Goal: Check status: Check status

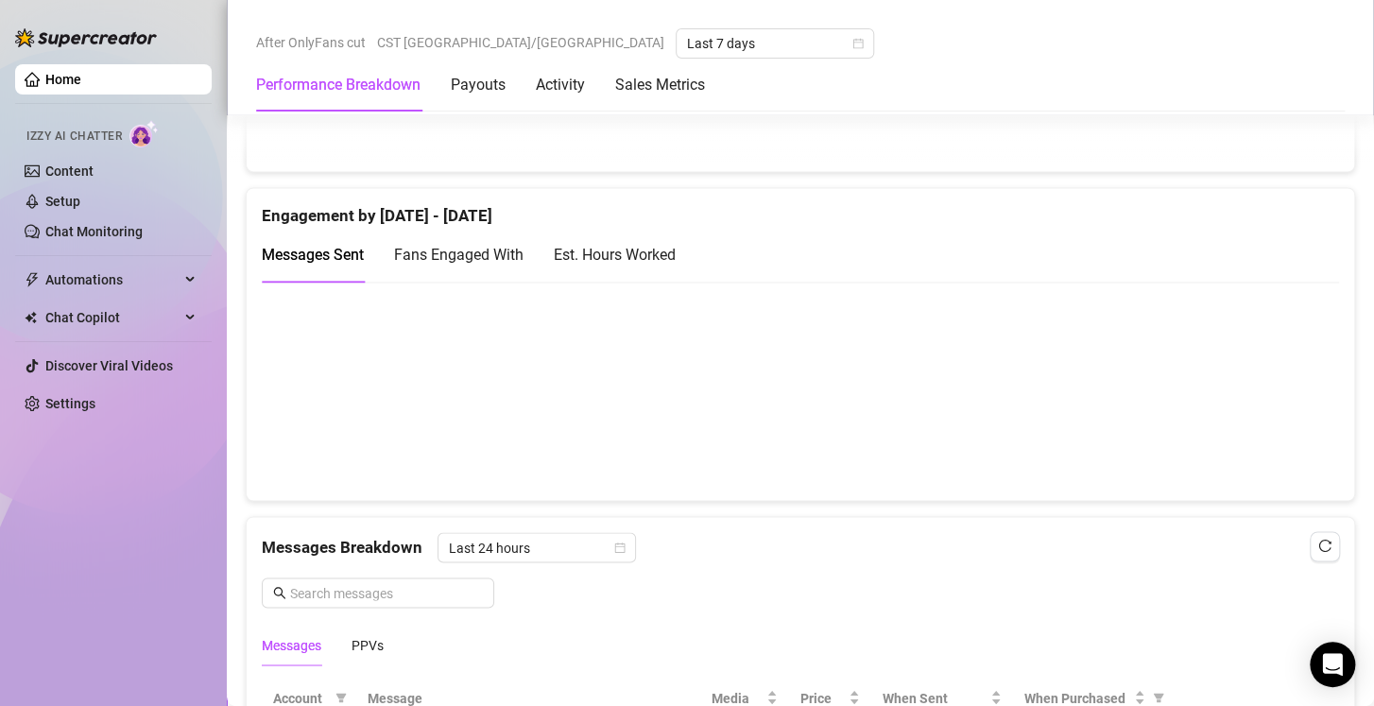
scroll to position [1231, 0]
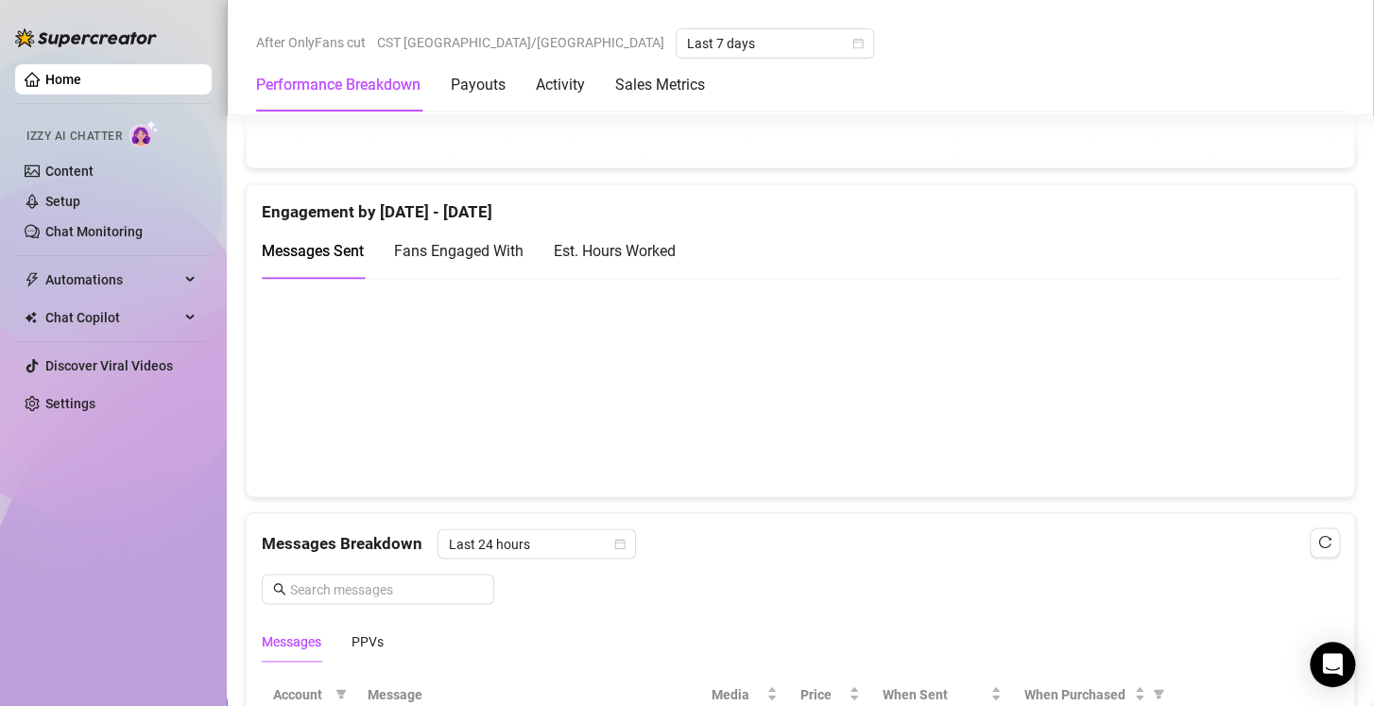
click at [1193, 128] on canvas at bounding box center [792, 57] width 1061 height 189
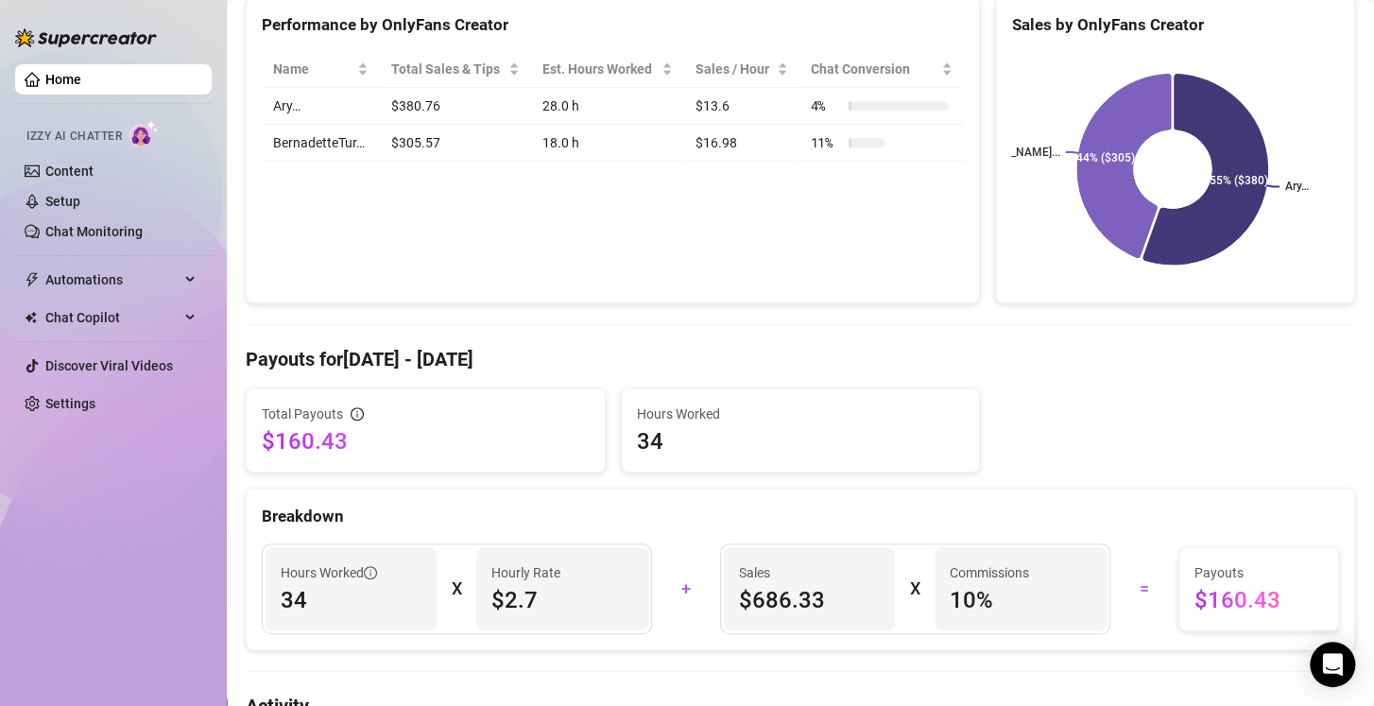
scroll to position [124, 0]
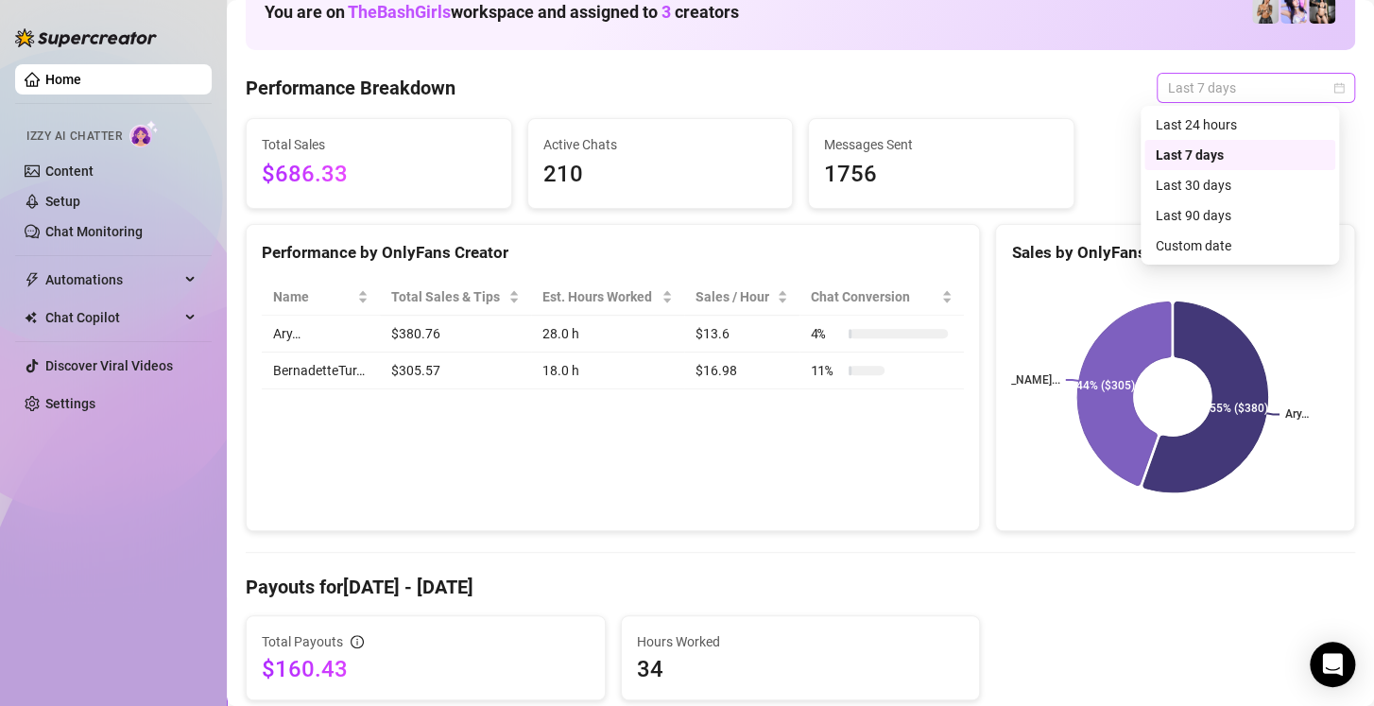
click at [1264, 95] on span "Last 7 days" at bounding box center [1256, 88] width 176 height 28
click at [1200, 246] on div "Custom date" at bounding box center [1239, 245] width 168 height 21
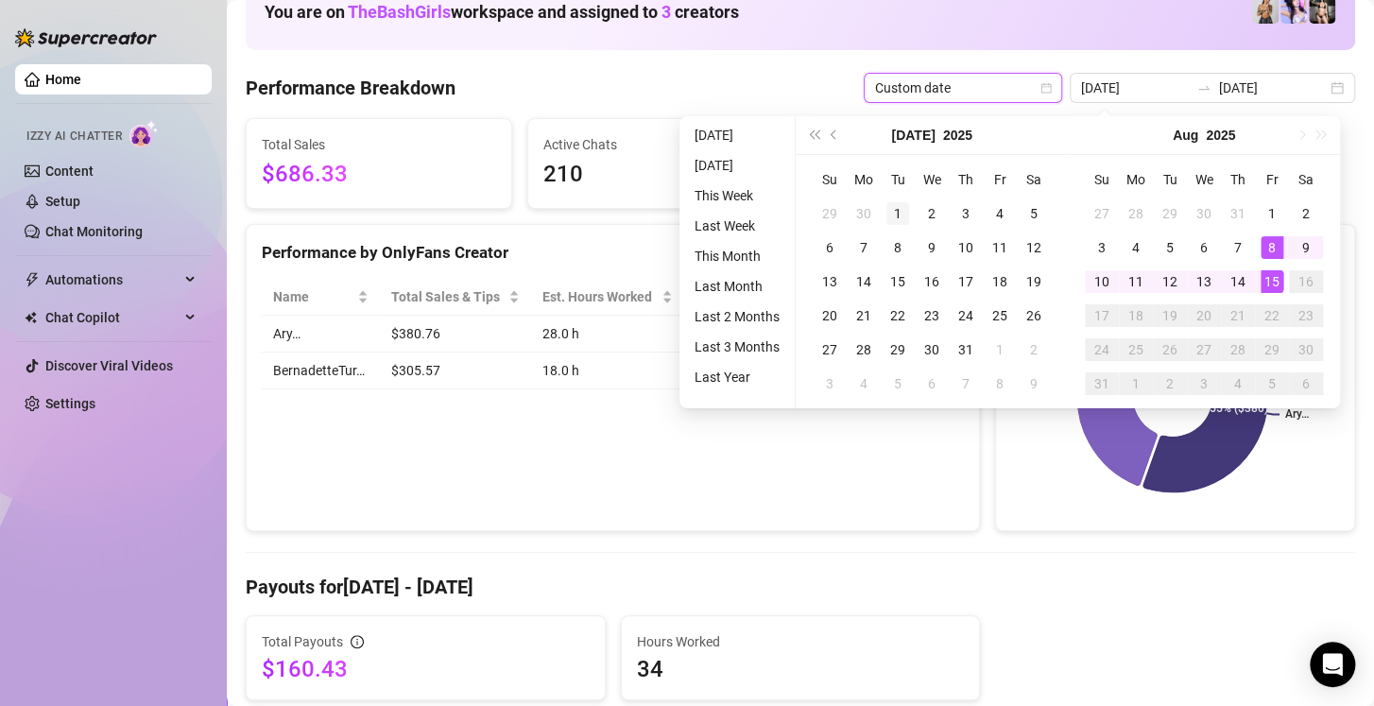
type input "2025-07-01"
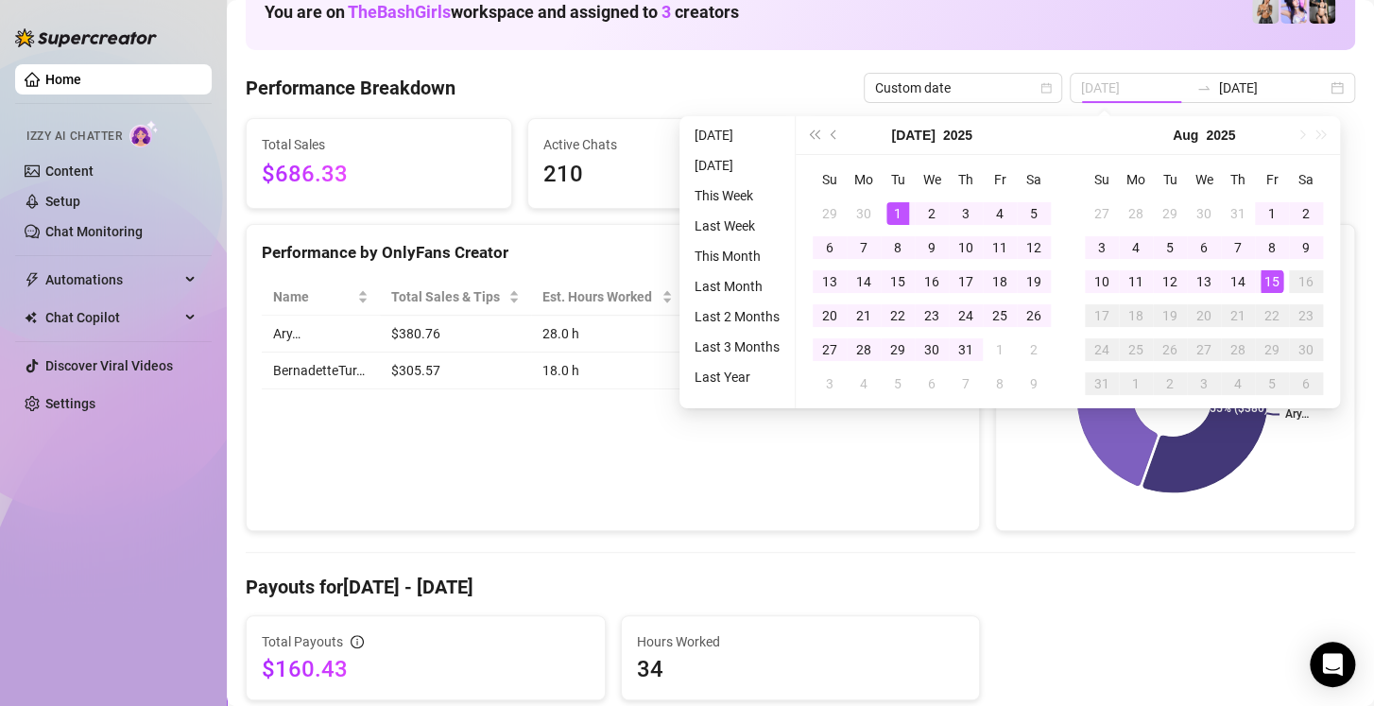
click at [899, 219] on div "1" at bounding box center [897, 213] width 23 height 23
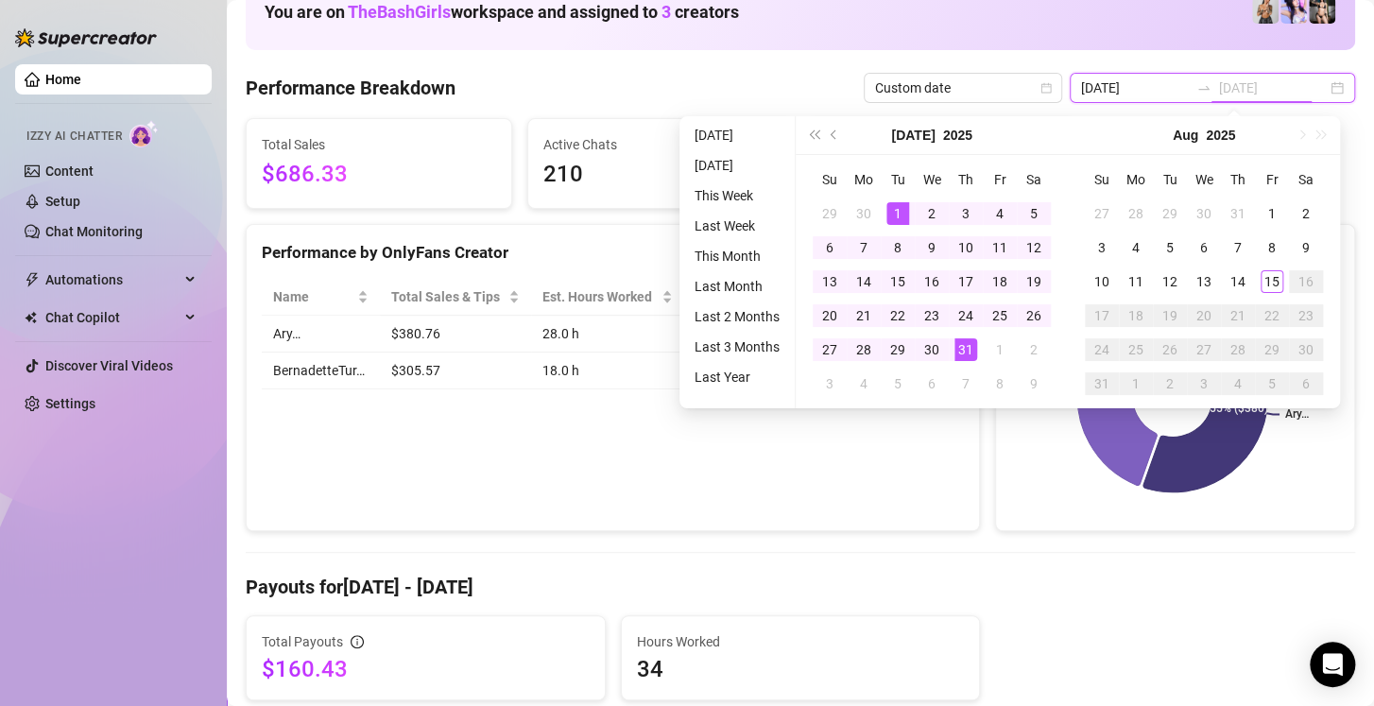
type input "2025-07-31"
click at [970, 348] on div "31" at bounding box center [965, 349] width 23 height 23
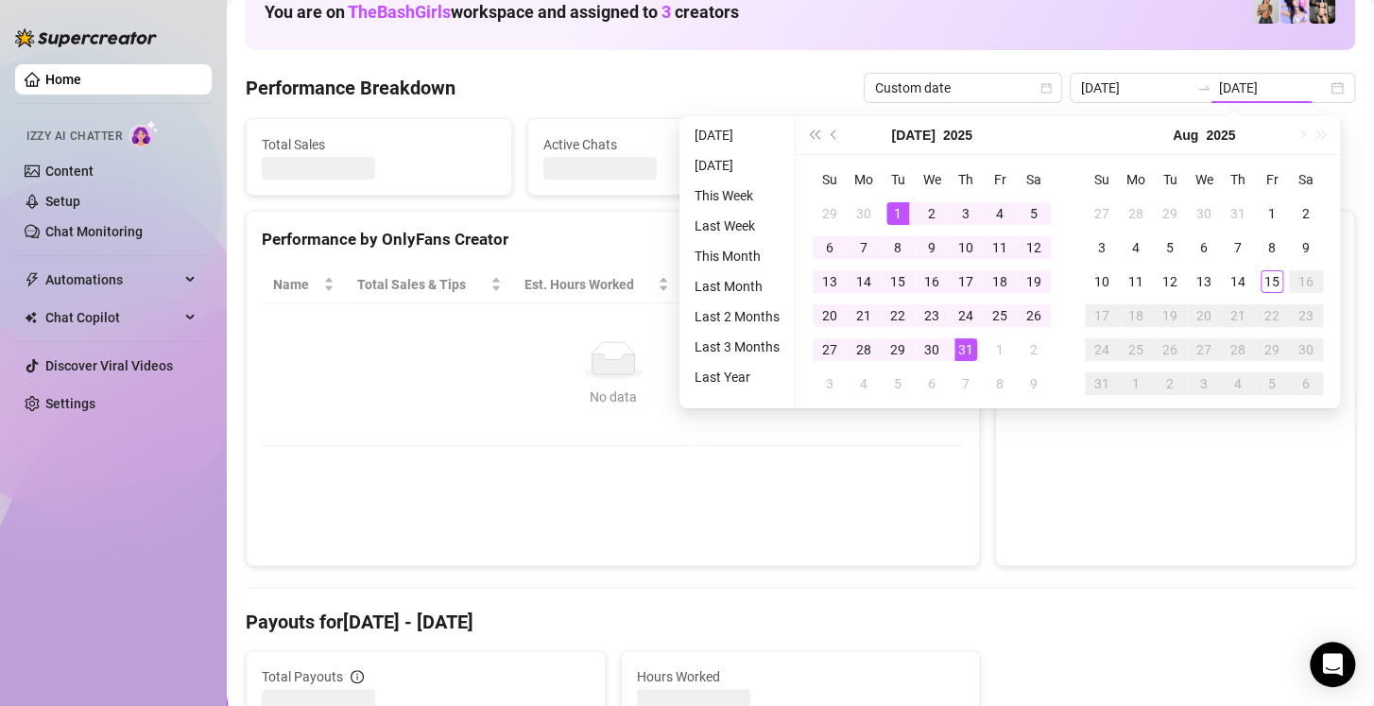
type input "2025-07-01"
type input "2025-07-31"
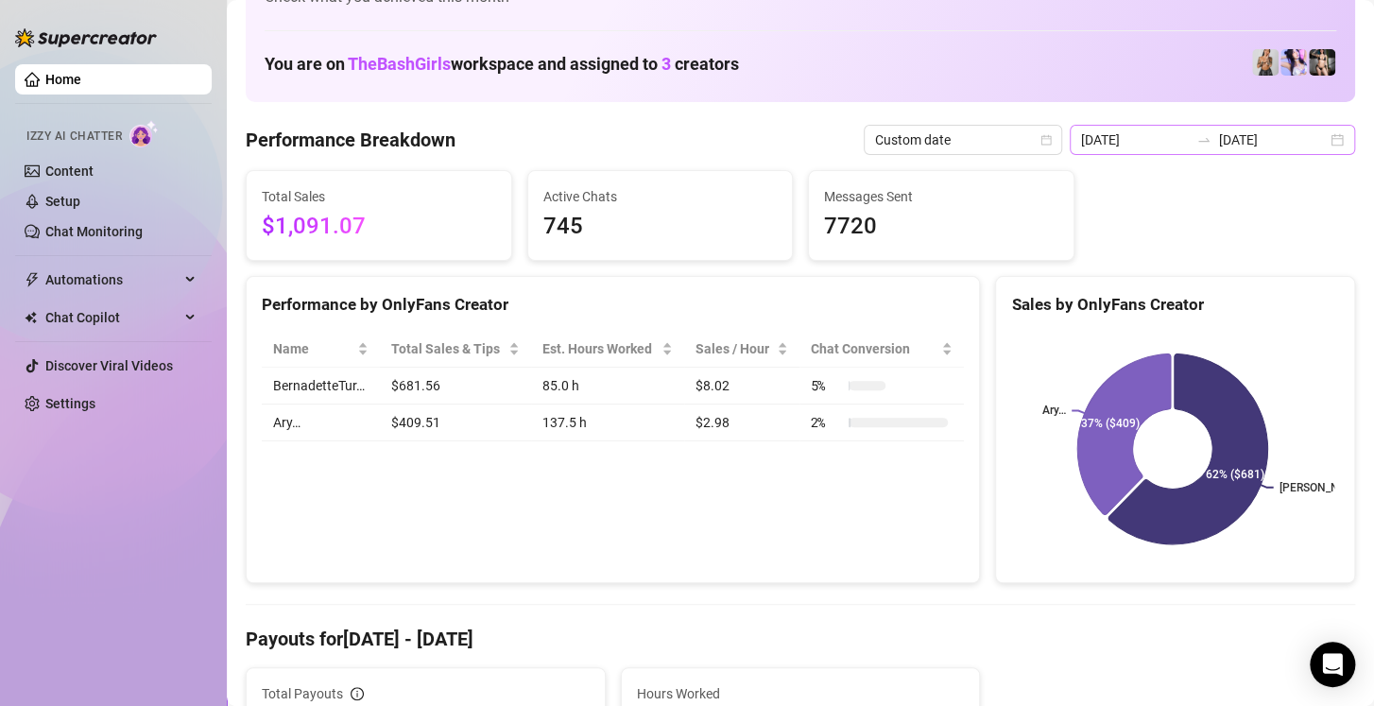
scroll to position [71, 0]
click at [1324, 148] on div "2025-07-01 2025-07-31" at bounding box center [1212, 141] width 285 height 30
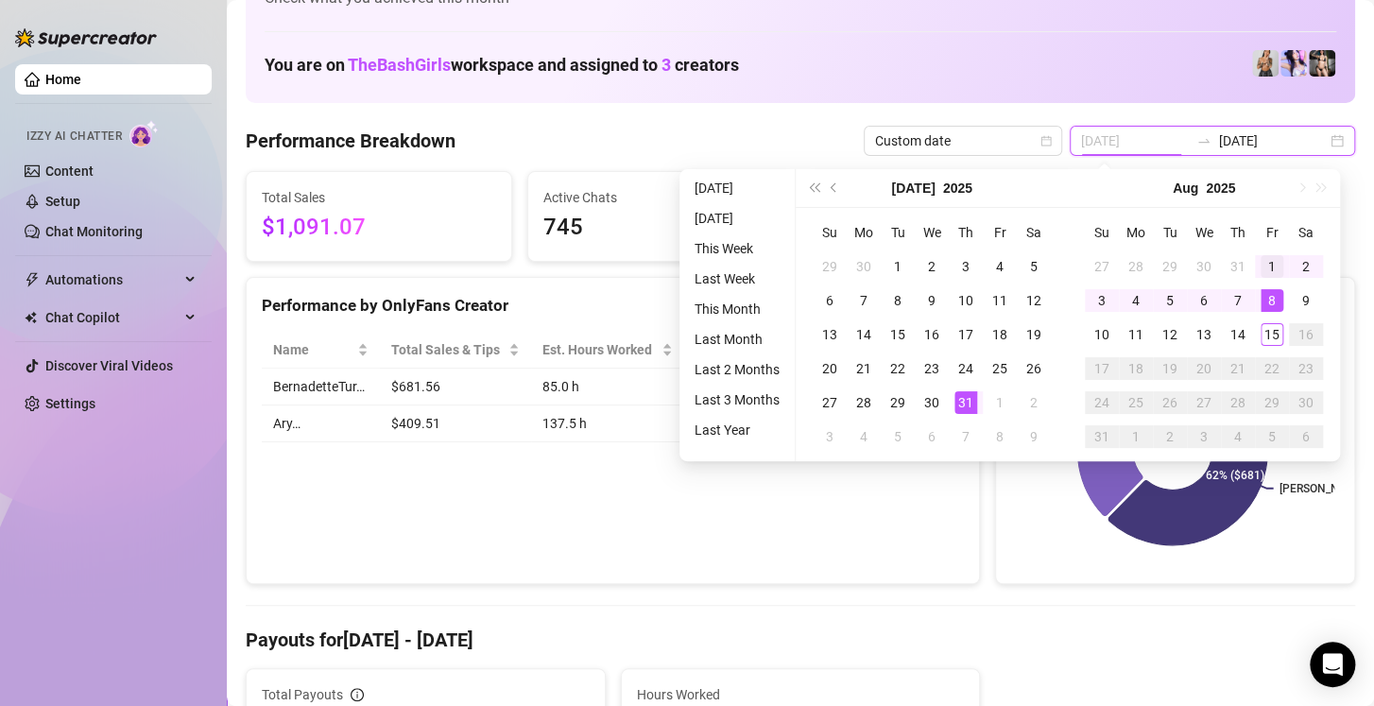
type input "2025-08-01"
click at [1266, 272] on div "1" at bounding box center [1271, 266] width 23 height 23
type input "2025-08-15"
click at [1270, 331] on div "15" at bounding box center [1271, 334] width 23 height 23
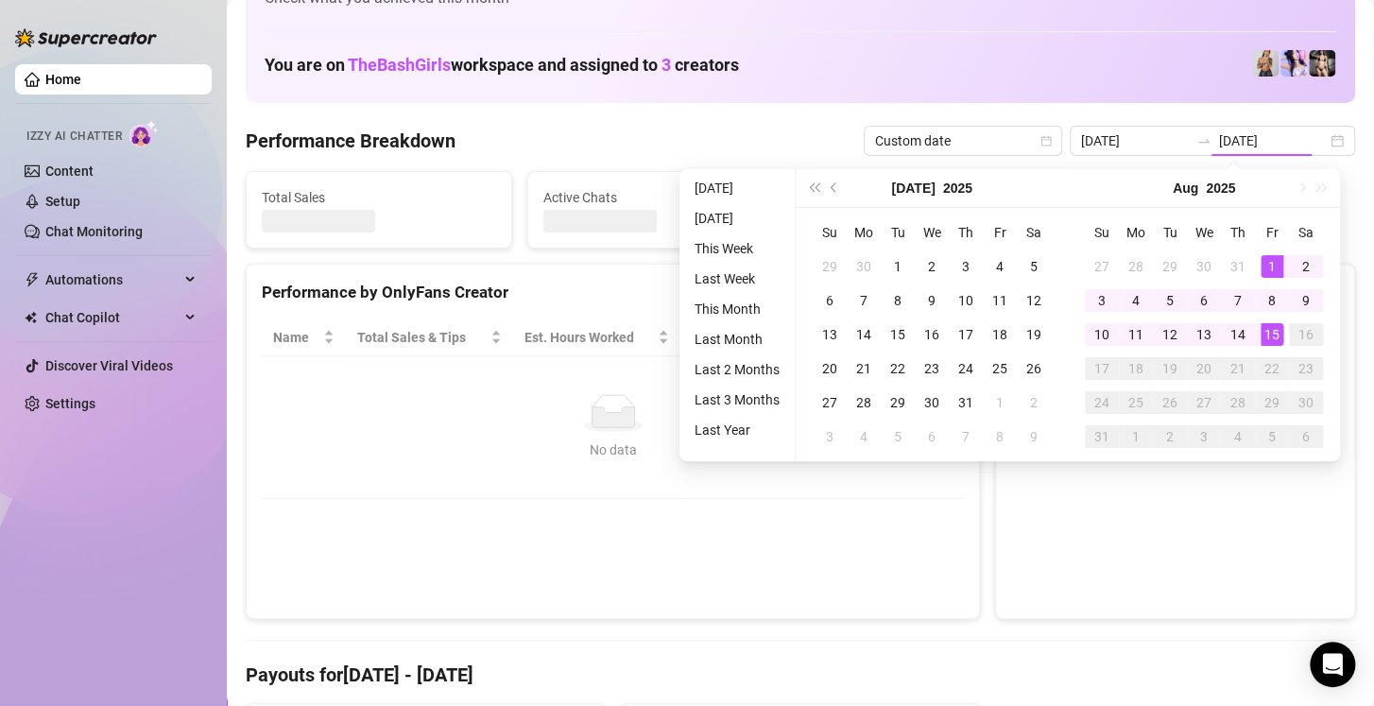
type input "2025-08-01"
type input "2025-08-15"
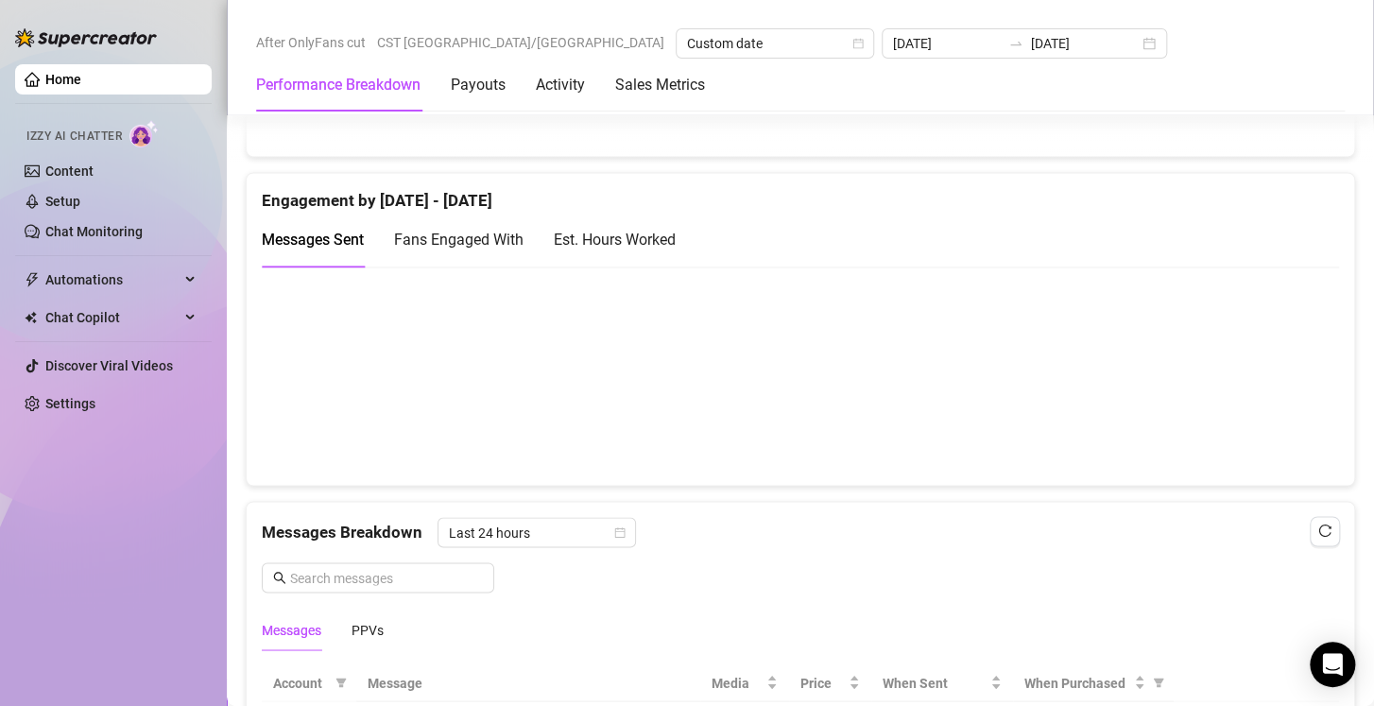
scroll to position [1251, 0]
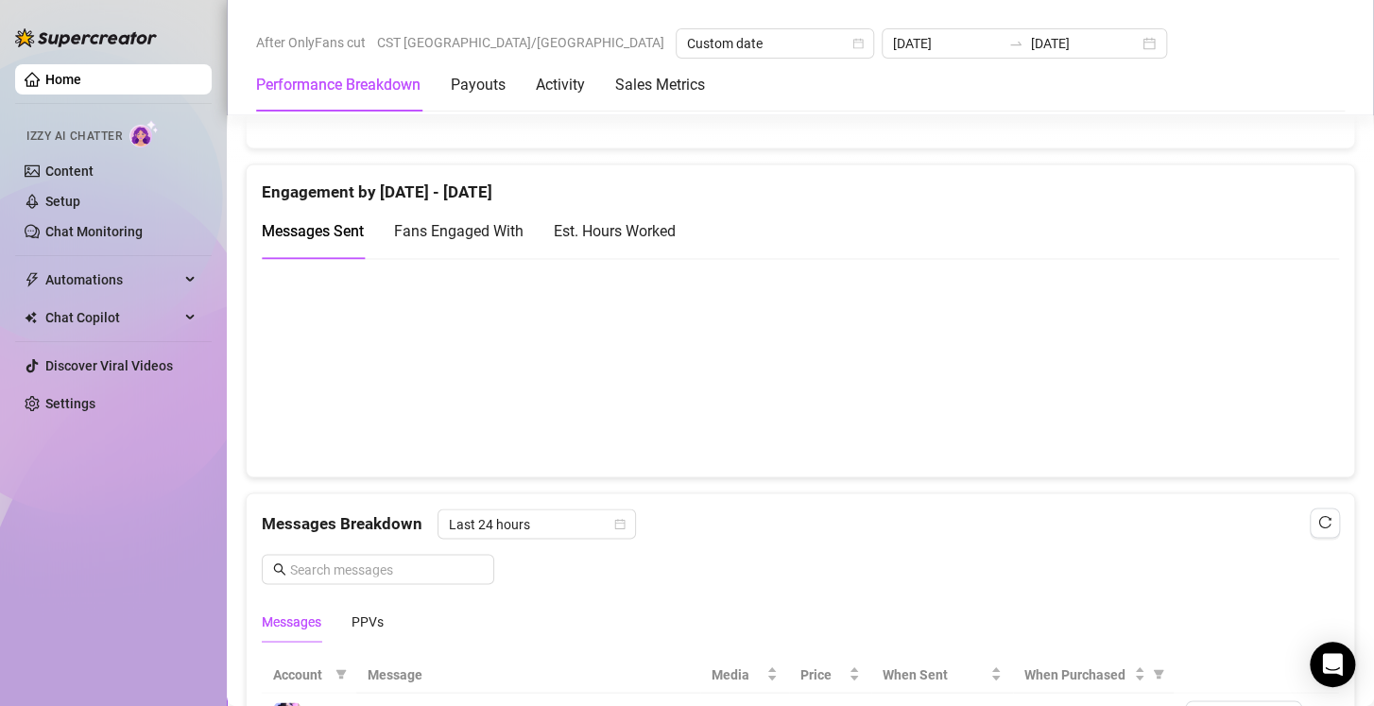
click at [623, 231] on div "Est. Hours Worked" at bounding box center [615, 231] width 122 height 24
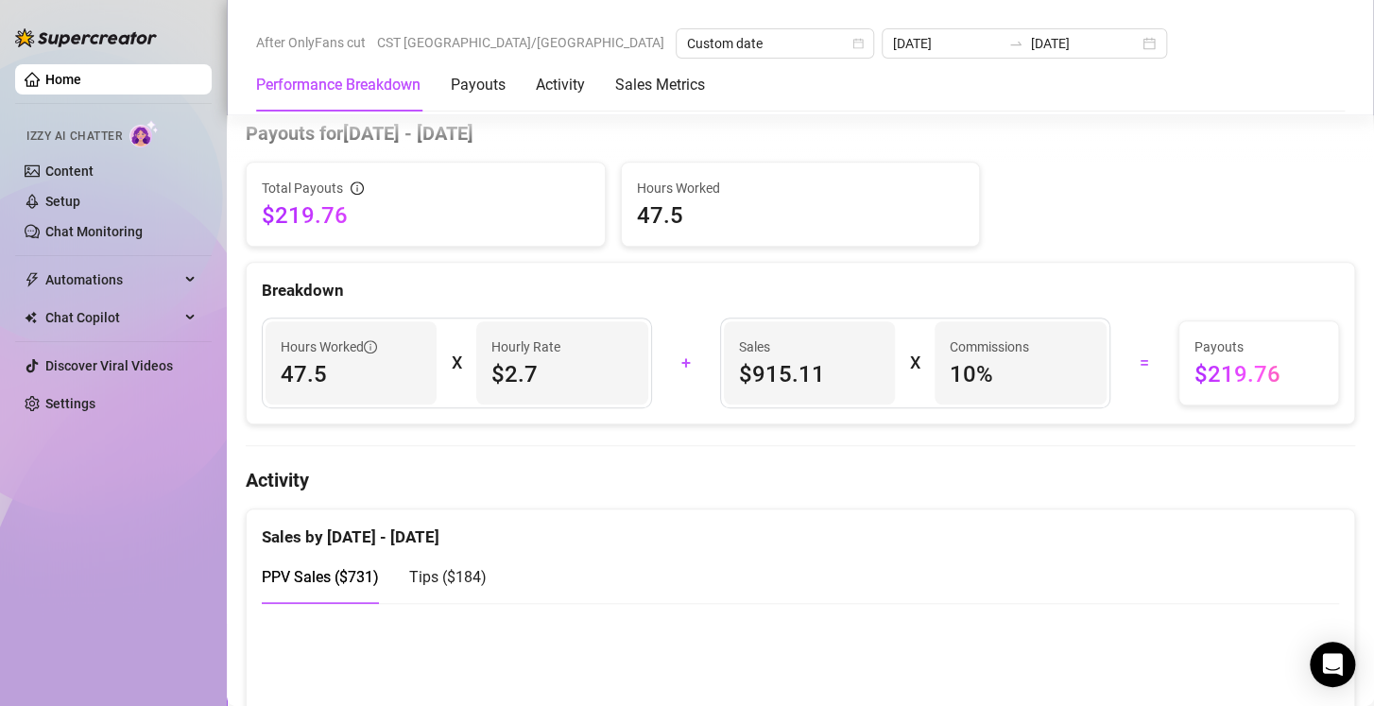
scroll to position [573, 0]
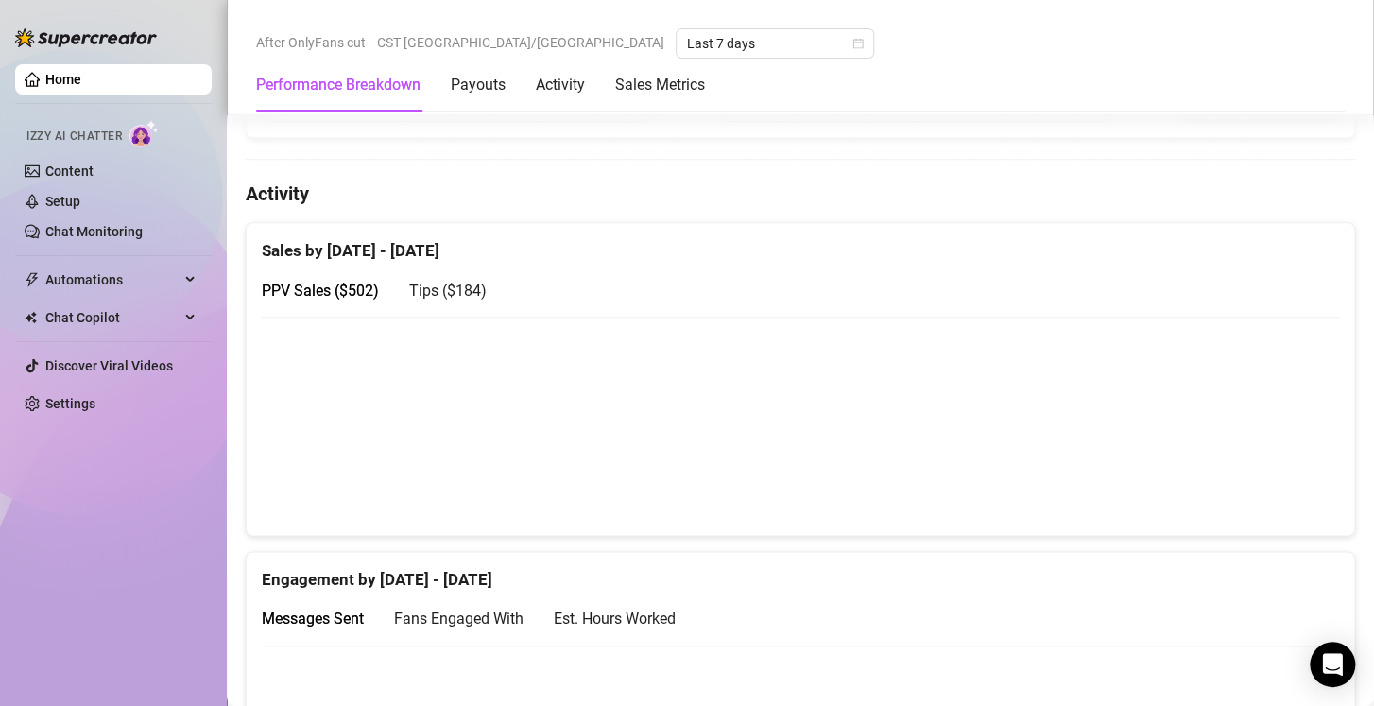
scroll to position [817, 0]
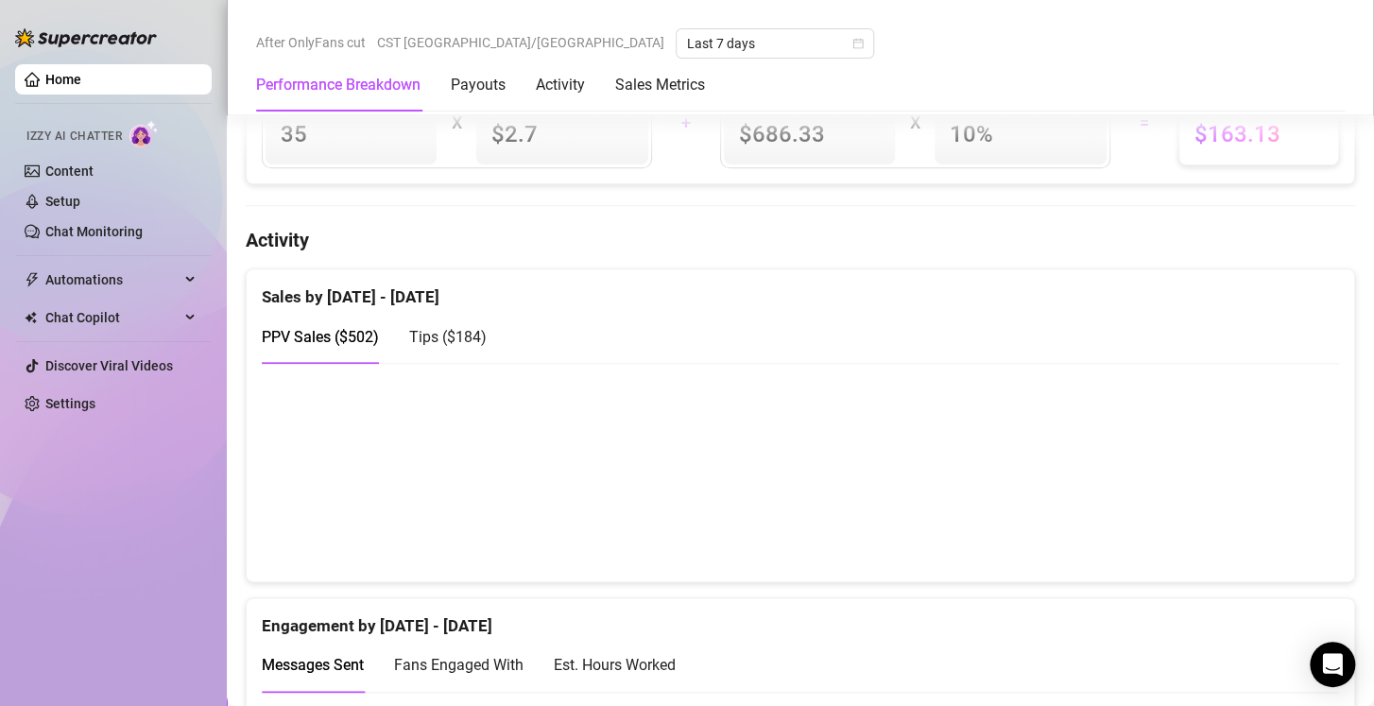
click at [451, 335] on span "Tips ( $184 )" at bounding box center [447, 337] width 77 height 18
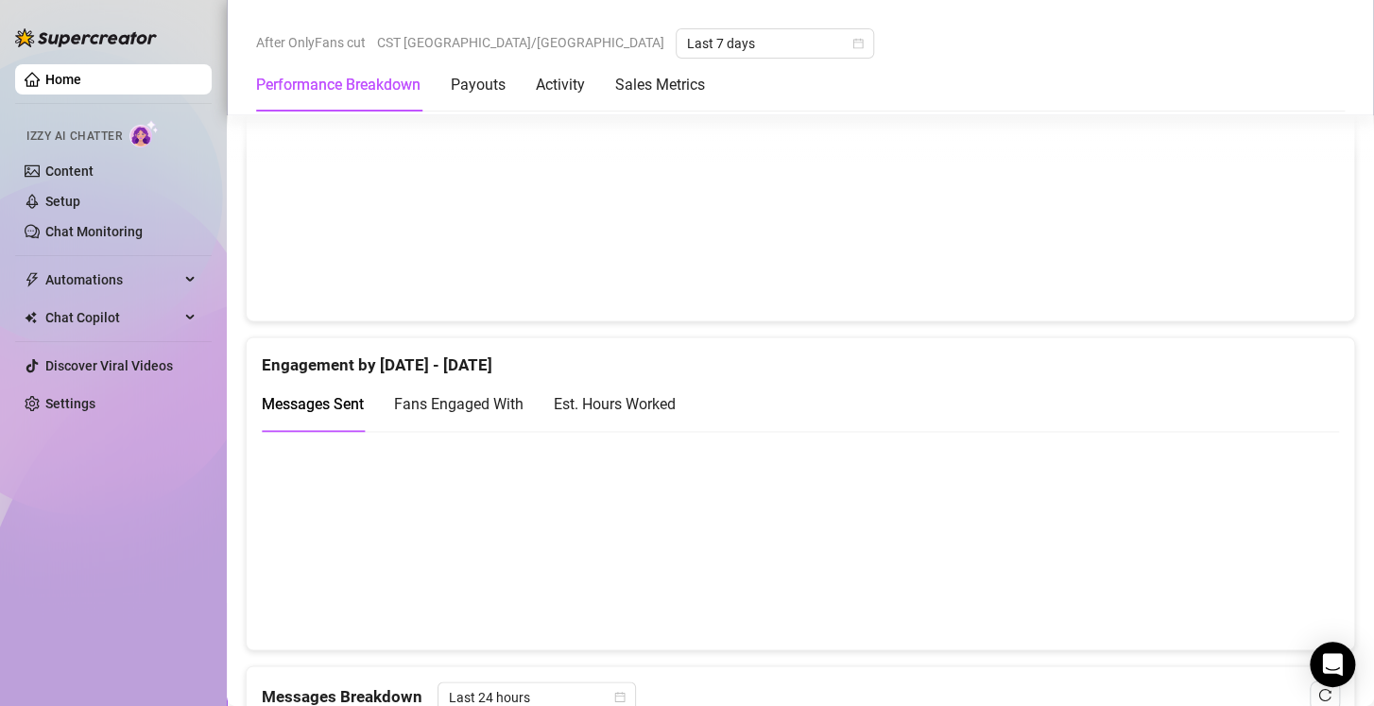
scroll to position [1085, 0]
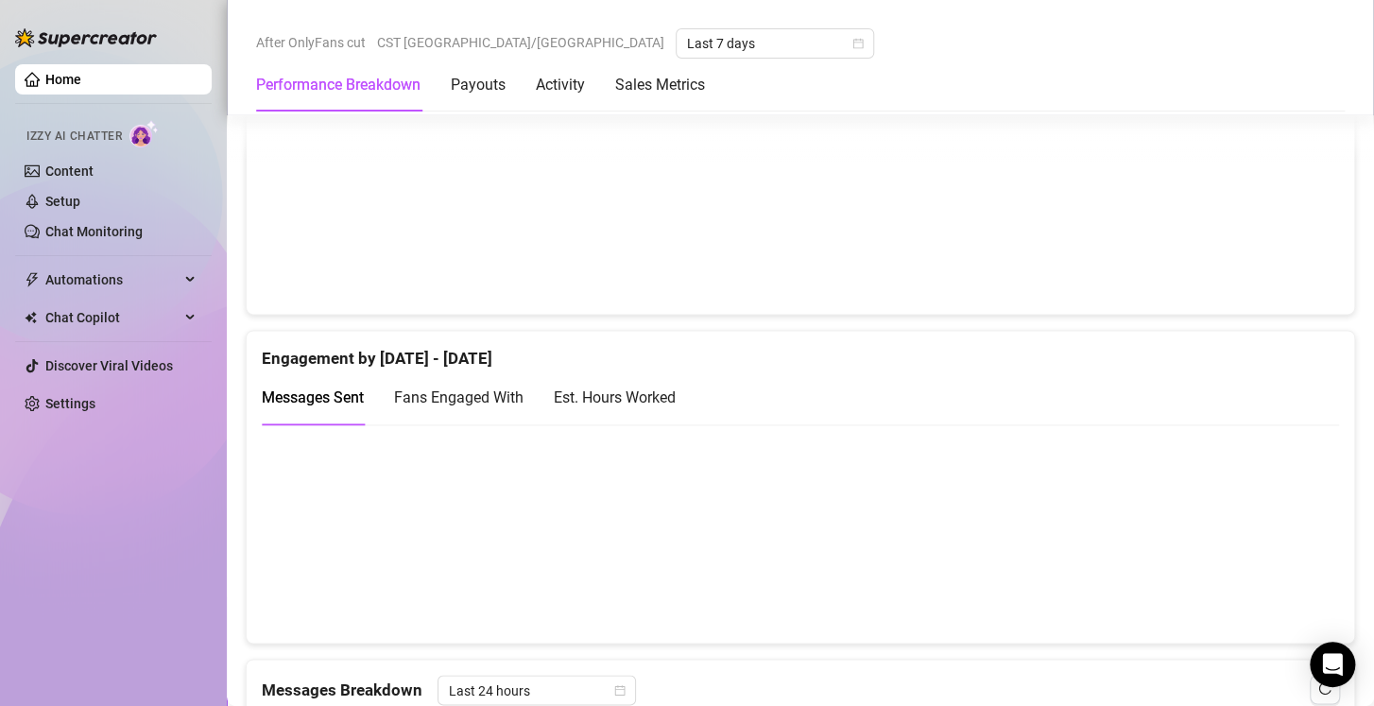
click at [630, 387] on div "Est. Hours Worked" at bounding box center [615, 397] width 122 height 24
